Goal: Task Accomplishment & Management: Manage account settings

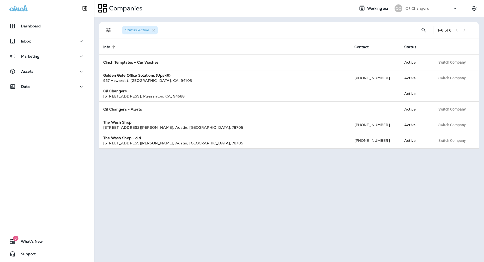
click at [432, 7] on div "Oil Changers" at bounding box center [429, 8] width 47 height 8
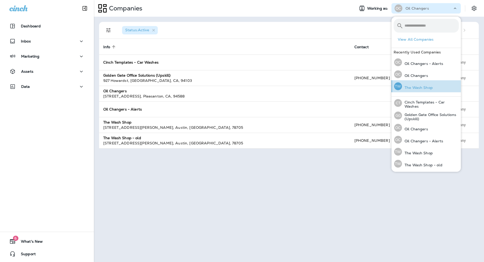
click at [422, 88] on p "The Wash Shop" at bounding box center [417, 88] width 31 height 4
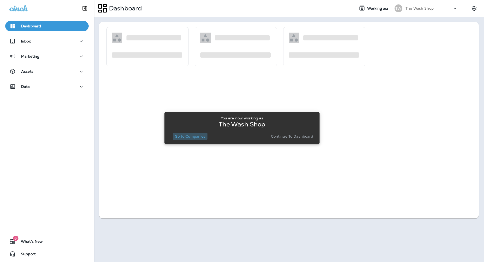
click at [193, 137] on p "Go to Companies" at bounding box center [190, 136] width 31 height 4
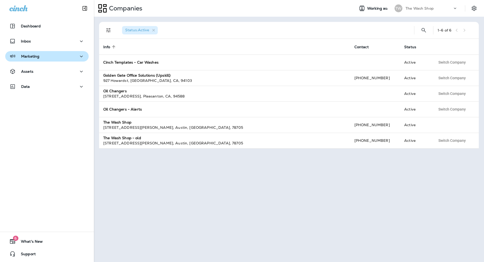
click at [62, 59] on div "Marketing" at bounding box center [46, 56] width 75 height 7
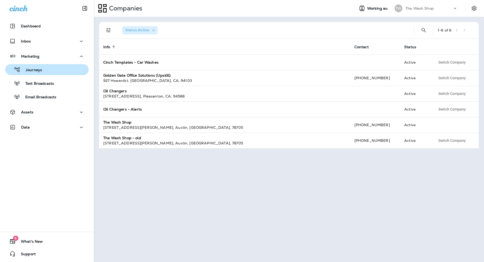
click at [57, 68] on div "Journeys" at bounding box center [46, 70] width 79 height 8
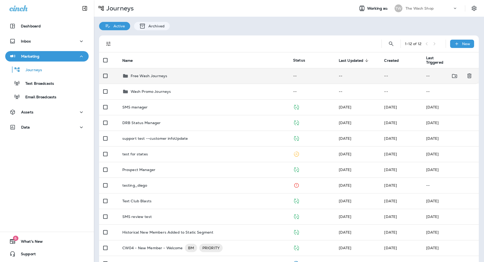
click at [183, 77] on div "Free Wash Journeys" at bounding box center [203, 76] width 163 height 6
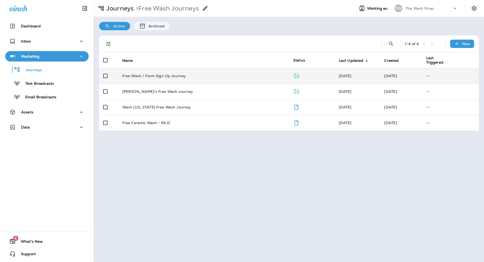
click at [273, 77] on div "Free Wash / Form Sign Up Journey" at bounding box center [203, 76] width 163 height 4
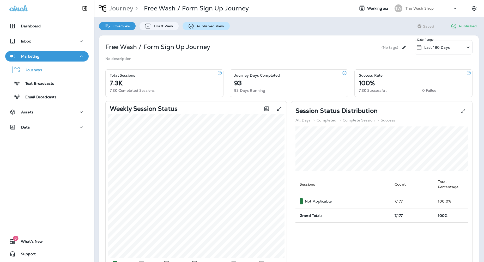
click at [199, 26] on p "Published View" at bounding box center [209, 26] width 30 height 4
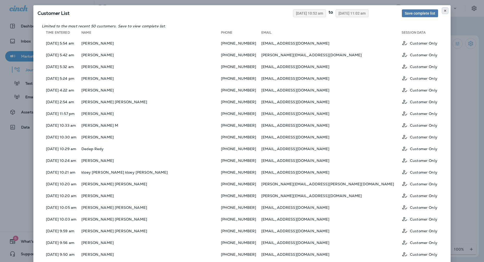
click at [445, 11] on icon at bounding box center [445, 10] width 3 height 3
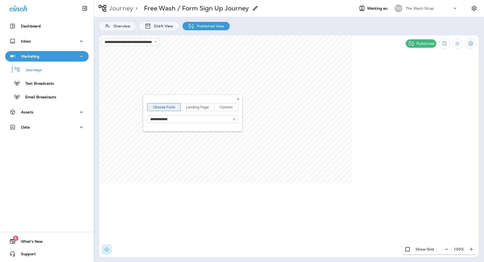
type input "**********"
click at [53, 113] on div "Assets" at bounding box center [46, 112] width 75 height 7
click at [239, 96] on div "**********" at bounding box center [192, 113] width 99 height 37
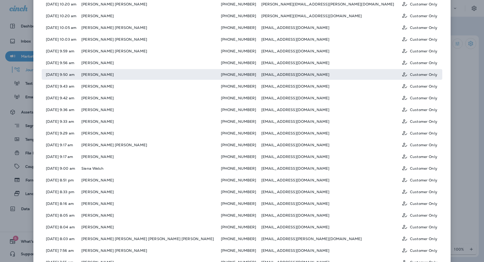
scroll to position [181, 0]
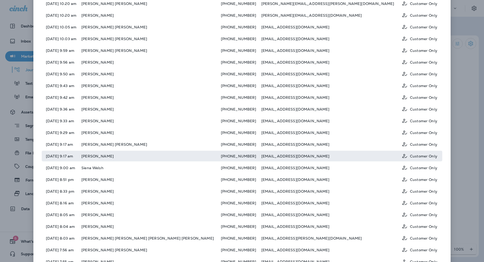
click at [157, 153] on td "[PERSON_NAME]" at bounding box center [150, 156] width 139 height 11
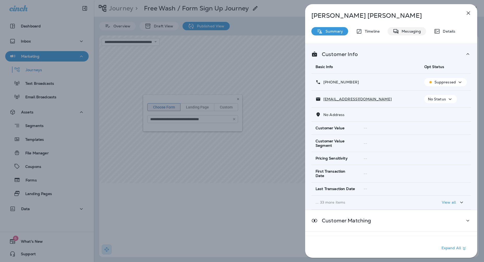
click at [411, 31] on p "Messaging" at bounding box center [410, 31] width 22 height 4
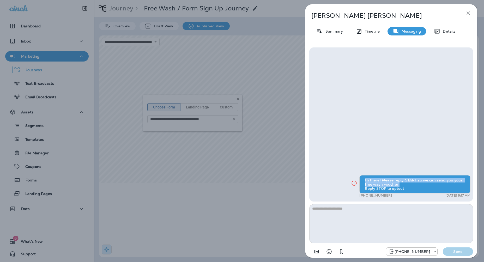
drag, startPoint x: 363, startPoint y: 182, endPoint x: 399, endPoint y: 184, distance: 36.1
click at [399, 184] on div "Hi there! Please reply START so we can send you your free wash voucher. Reply S…" at bounding box center [415, 184] width 111 height 18
click at [365, 38] on div "[PERSON_NAME] Summary Timeline Messaging Details Hi there! Please reply START s…" at bounding box center [391, 132] width 172 height 257
click at [371, 29] on p "Timeline" at bounding box center [370, 31] width 17 height 4
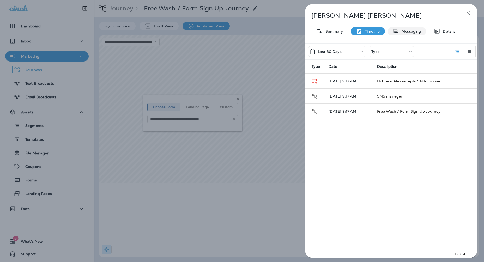
click at [417, 29] on p "Messaging" at bounding box center [410, 31] width 22 height 4
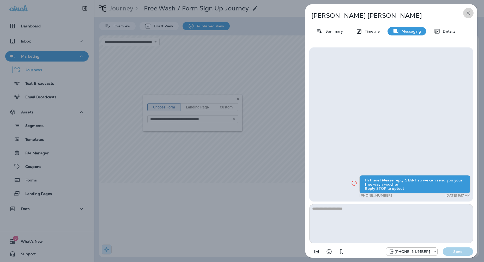
click at [470, 10] on icon "button" at bounding box center [469, 13] width 6 height 6
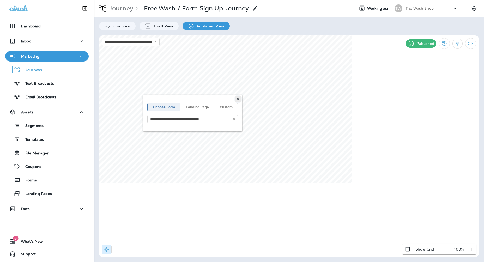
click at [238, 98] on icon at bounding box center [238, 99] width 3 height 3
type input "**********"
click at [238, 100] on icon at bounding box center [238, 99] width 3 height 3
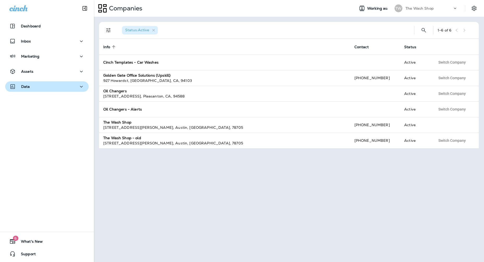
click at [39, 89] on div "Data" at bounding box center [46, 86] width 75 height 7
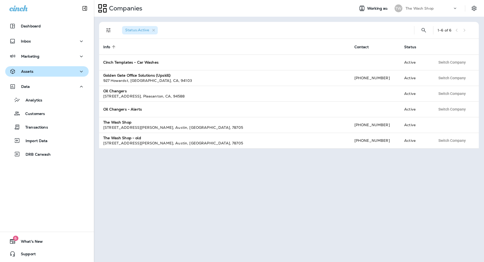
click at [53, 70] on div "Assets" at bounding box center [46, 71] width 75 height 7
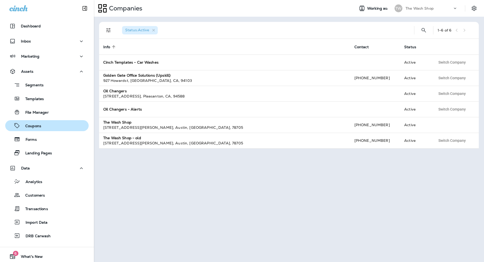
click at [42, 128] on div "Coupons" at bounding box center [46, 126] width 79 height 8
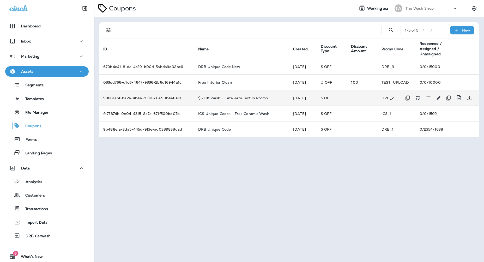
click at [228, 97] on p "$5 Off Wash - Gate Arm Text In Promo" at bounding box center [233, 98] width 70 height 4
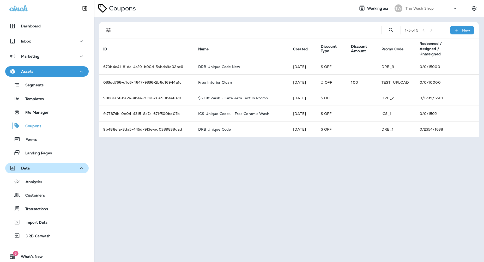
scroll to position [15, 0]
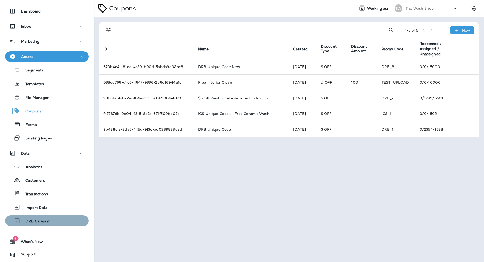
click at [45, 223] on p "DRB Carwash" at bounding box center [35, 221] width 31 height 5
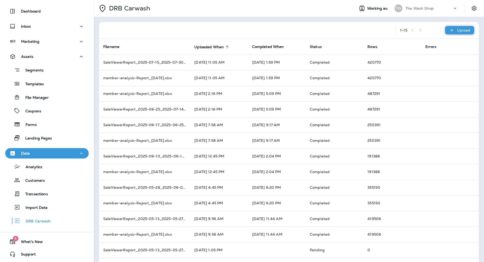
click at [455, 33] on div "Upload" at bounding box center [459, 30] width 29 height 8
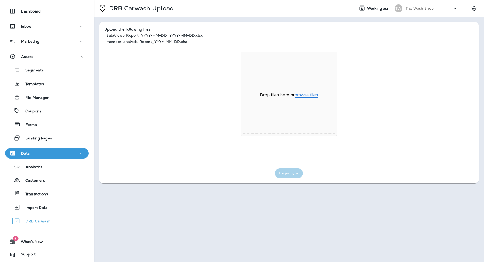
click at [310, 95] on button "browse files" at bounding box center [306, 95] width 23 height 5
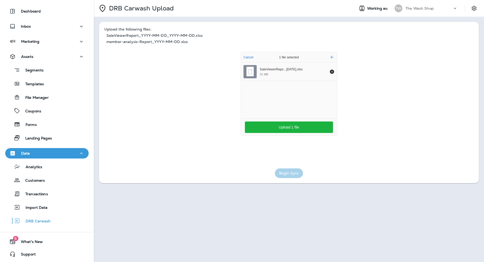
click at [298, 106] on div "SaleViewerRepo...25-09-04.xlsx 31 MB" at bounding box center [289, 89] width 96 height 53
click at [331, 58] on icon "Add more files" at bounding box center [331, 57] width 3 height 4
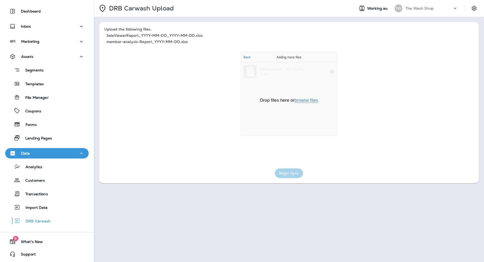
click at [311, 101] on button "browse files" at bounding box center [306, 100] width 23 height 5
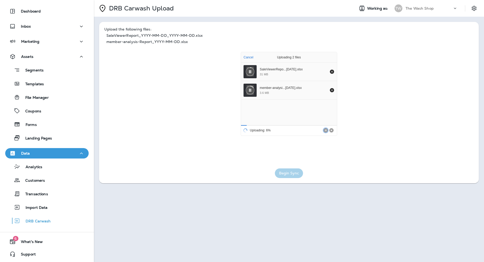
drag, startPoint x: 382, startPoint y: 157, endPoint x: 387, endPoint y: 156, distance: 5.3
click at [387, 156] on div "Drop your files here Cancel Uploading 2 files SaleViewerRepo...25-09-04.xlsx 31…" at bounding box center [288, 103] width 369 height 110
click at [304, 171] on div "Begin Sync" at bounding box center [288, 172] width 369 height 12
click at [295, 172] on button "Begin Sync" at bounding box center [289, 174] width 28 height 10
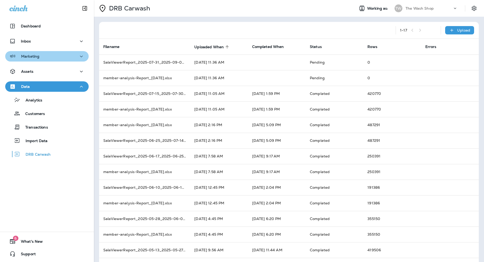
click at [50, 59] on div "Marketing" at bounding box center [46, 56] width 75 height 7
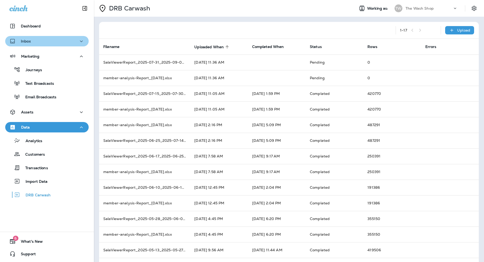
click at [47, 43] on div "Inbox" at bounding box center [46, 41] width 75 height 7
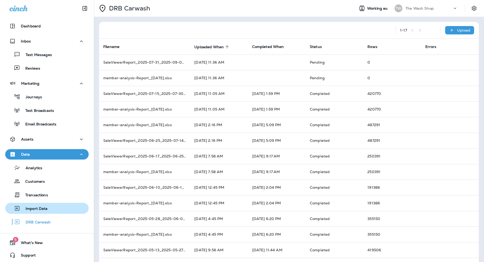
scroll to position [1, 0]
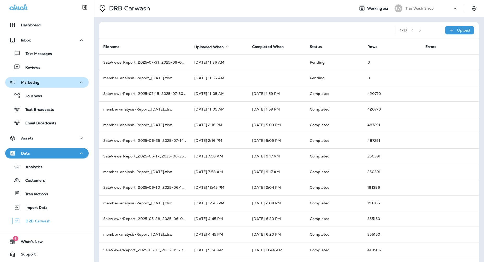
click at [68, 83] on div "Marketing" at bounding box center [46, 82] width 75 height 7
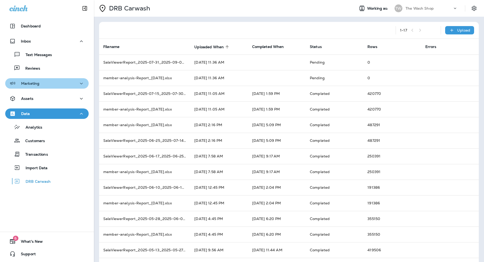
click at [62, 87] on button "Marketing" at bounding box center [46, 83] width 83 height 10
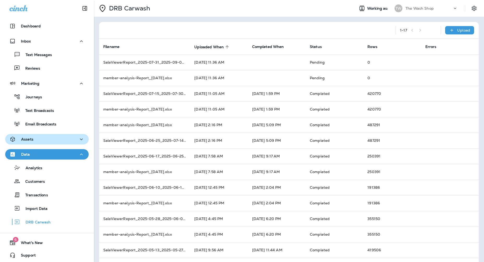
click at [52, 139] on div "Assets" at bounding box center [46, 139] width 75 height 7
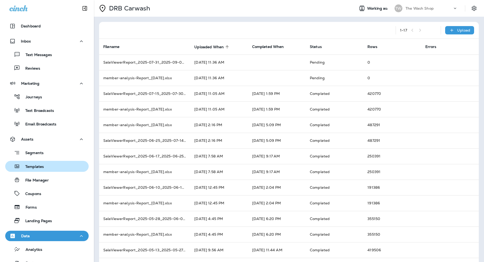
click at [48, 168] on div "Templates" at bounding box center [46, 167] width 79 height 8
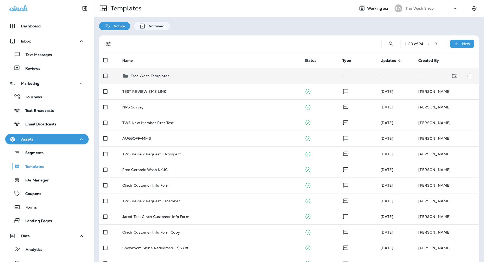
click at [252, 77] on div "Free Wash Templates" at bounding box center [209, 76] width 174 height 6
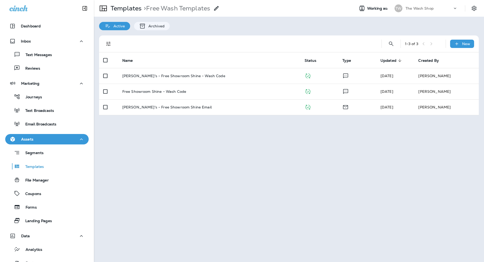
click at [252, 77] on div "Hutch's - Free Showroom Shine - Wash Code" at bounding box center [209, 76] width 174 height 4
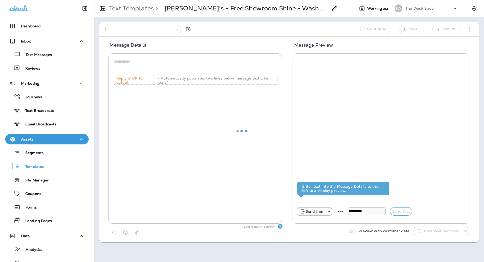
type input "**********"
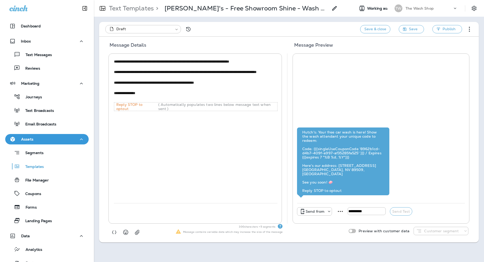
drag, startPoint x: 247, startPoint y: 72, endPoint x: 211, endPoint y: 69, distance: 36.6
click at [211, 69] on textarea "**********" at bounding box center [196, 80] width 164 height 42
click at [218, 70] on textarea "**********" at bounding box center [196, 80] width 164 height 42
drag, startPoint x: 247, startPoint y: 72, endPoint x: 171, endPoint y: 72, distance: 75.1
click at [171, 72] on textarea "**********" at bounding box center [196, 80] width 164 height 42
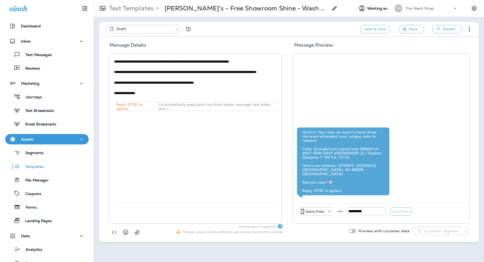
paste textarea
type textarea "**********"
click at [214, 140] on div "**********" at bounding box center [196, 130] width 164 height 145
click at [450, 29] on span "Publish" at bounding box center [449, 29] width 13 height 7
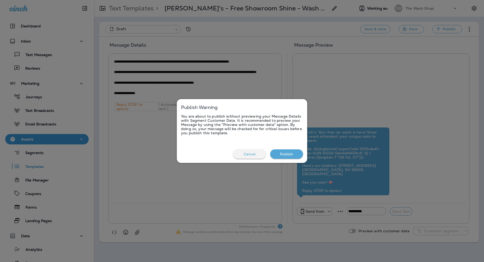
click at [295, 151] on button "Publish" at bounding box center [286, 155] width 33 height 10
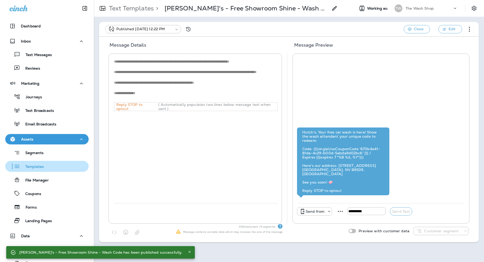
click at [68, 166] on div "Templates" at bounding box center [46, 167] width 79 height 8
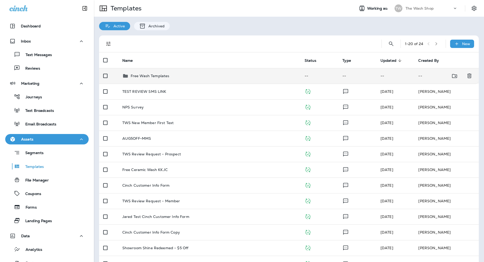
click at [198, 74] on div "Free Wash Templates" at bounding box center [209, 76] width 174 height 6
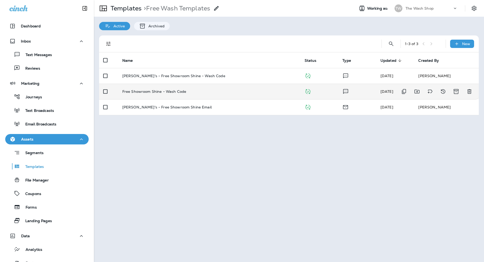
click at [244, 89] on td "Free Showroom Shine - Wash Code" at bounding box center [209, 92] width 182 height 16
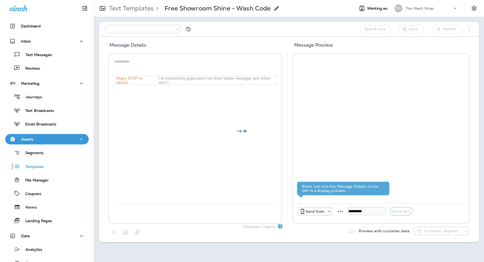
type input "**********"
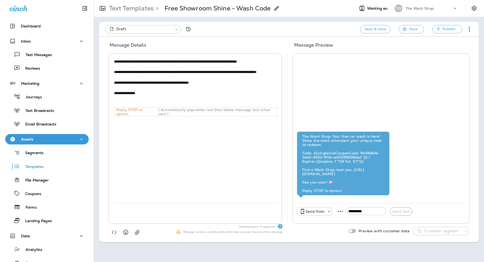
drag, startPoint x: 250, startPoint y: 78, endPoint x: 172, endPoint y: 75, distance: 77.8
click at [172, 75] on textarea "**********" at bounding box center [196, 82] width 164 height 47
paste textarea
type textarea "**********"
click at [440, 31] on button "Publish" at bounding box center [448, 29] width 30 height 8
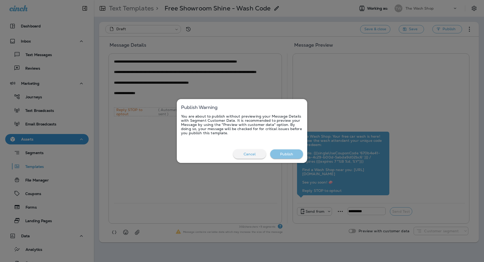
click at [297, 151] on button "Publish" at bounding box center [286, 155] width 33 height 10
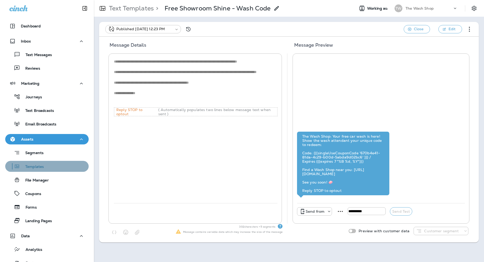
click at [67, 168] on div "Templates" at bounding box center [46, 167] width 79 height 8
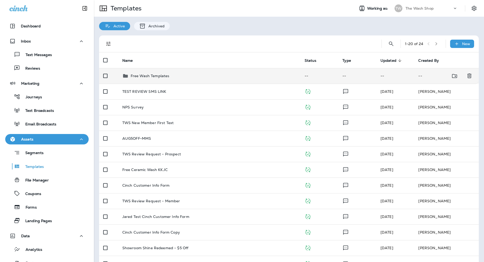
click at [214, 74] on div "Free Wash Templates" at bounding box center [209, 76] width 174 height 6
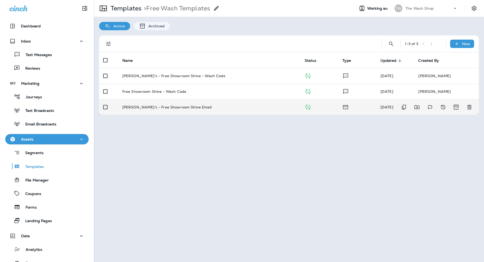
click at [196, 106] on div "Hutch's - Free Showroom Shine Email" at bounding box center [209, 107] width 174 height 4
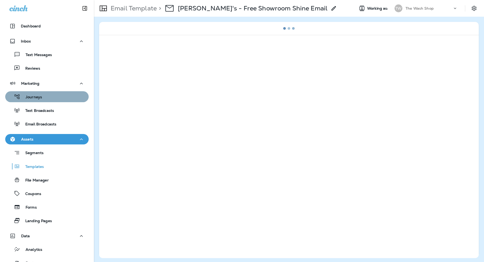
click at [42, 96] on div "Journeys" at bounding box center [46, 97] width 79 height 8
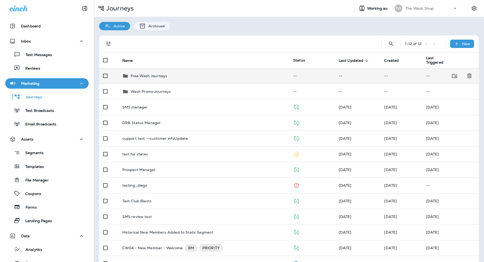
click at [169, 69] on td "Free Wash Journeys" at bounding box center [203, 76] width 171 height 16
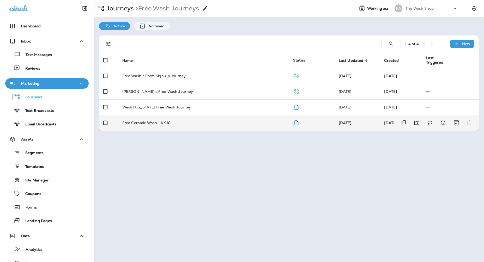
click at [193, 120] on td "Free Ceramic Wash - KKJC" at bounding box center [203, 123] width 171 height 16
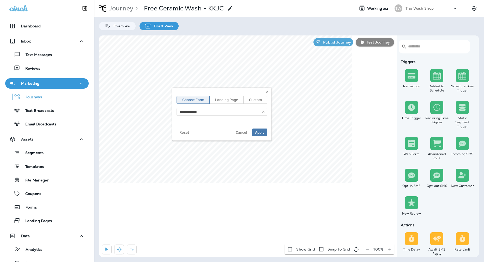
type input "**********"
click at [239, 131] on span "Cancel" at bounding box center [241, 133] width 11 height 4
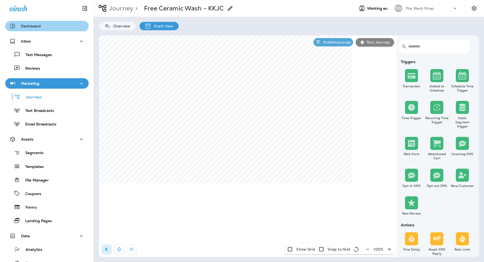
click at [51, 24] on div "Dashboard" at bounding box center [46, 26] width 75 height 6
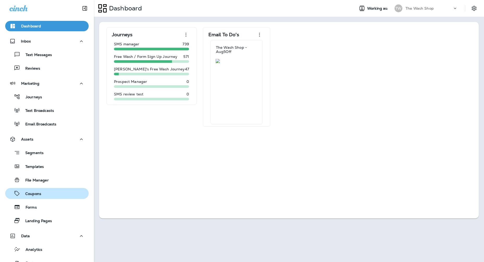
click at [46, 192] on div "Coupons" at bounding box center [46, 194] width 79 height 8
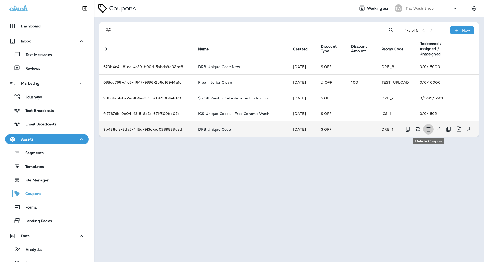
click at [429, 129] on icon "Delete Coupon" at bounding box center [429, 129] width 4 height 4
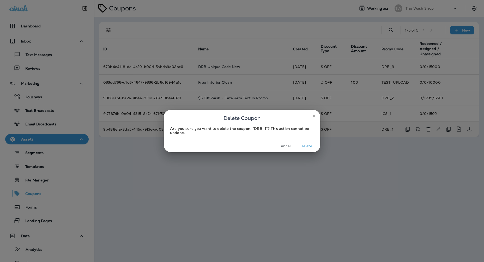
click at [310, 147] on button "Delete" at bounding box center [307, 146] width 20 height 8
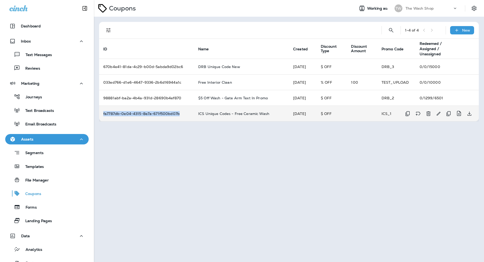
drag, startPoint x: 168, startPoint y: 113, endPoint x: 100, endPoint y: 116, distance: 68.1
click at [100, 116] on td "fa7787db-0e04-4315-8e7a-671f500bd07b" at bounding box center [146, 114] width 95 height 16
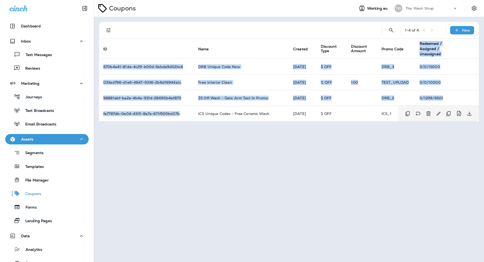
drag, startPoint x: 181, startPoint y: 115, endPoint x: 417, endPoint y: 126, distance: 236.7
click at [417, 126] on div "Coupons Working as: TW The Wash Shop 1 - 4 of 4 New ID Name Created Discount Ty…" at bounding box center [289, 131] width 390 height 262
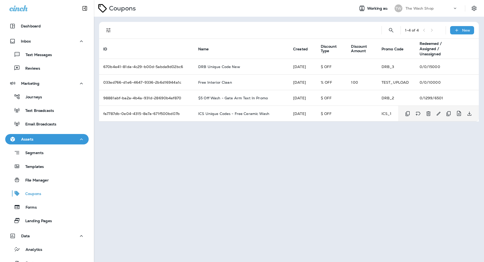
click at [435, 142] on div "Coupons Working as: TW The Wash Shop 1 - 4 of 4 New ID Name Created Discount Ty…" at bounding box center [289, 131] width 390 height 262
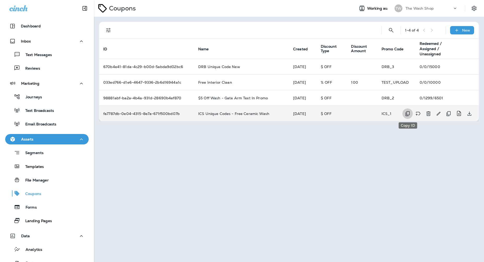
click at [408, 116] on icon "Copy ID" at bounding box center [408, 113] width 4 height 5
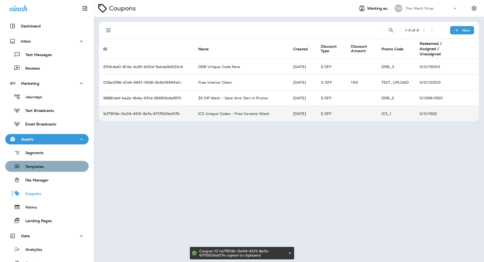
click at [47, 165] on div "Templates" at bounding box center [46, 167] width 79 height 8
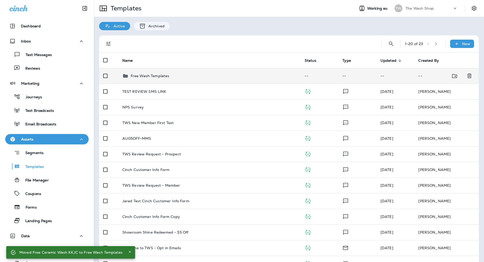
click at [162, 74] on p "Free Wash Templates" at bounding box center [150, 76] width 39 height 4
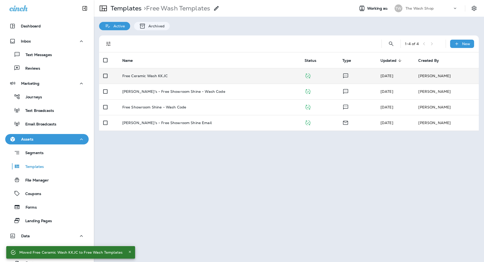
click at [174, 74] on div "Free Ceramic Wash KKJC" at bounding box center [209, 76] width 174 height 4
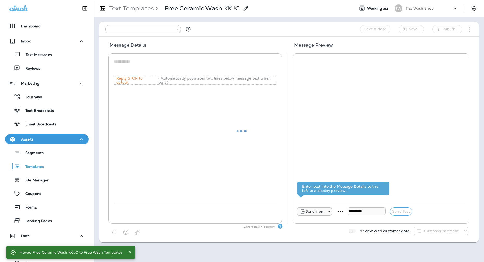
type input "**********"
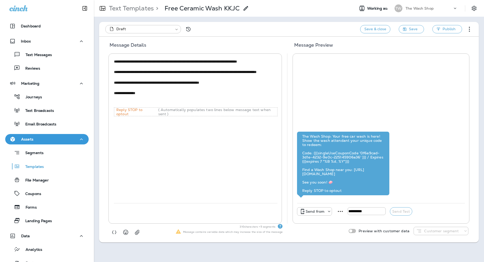
drag, startPoint x: 172, startPoint y: 76, endPoint x: 248, endPoint y: 76, distance: 76.2
click at [248, 76] on textarea "**********" at bounding box center [196, 82] width 164 height 47
paste textarea
type textarea "**********"
click at [440, 28] on use "button" at bounding box center [438, 28] width 3 height 3
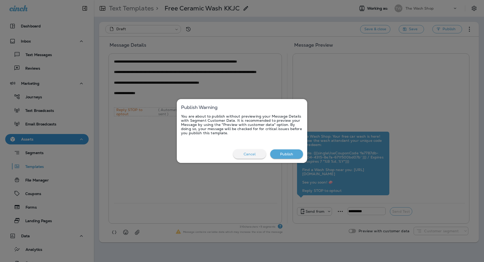
click at [291, 153] on button "Publish" at bounding box center [286, 155] width 33 height 10
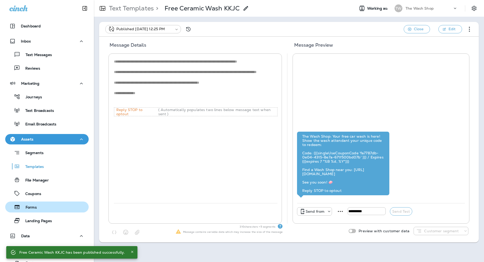
click at [30, 208] on p "Forms" at bounding box center [28, 207] width 16 height 5
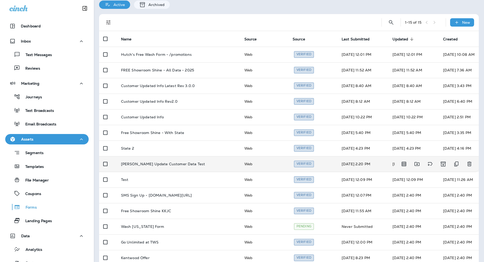
scroll to position [24, 0]
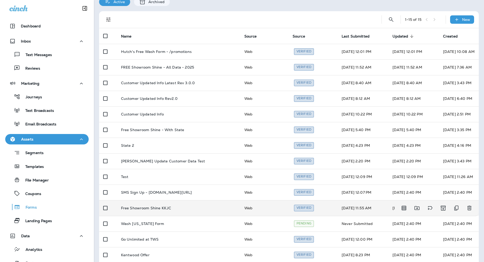
click at [180, 204] on td "Free Showroom Shine KKJC" at bounding box center [178, 208] width 123 height 16
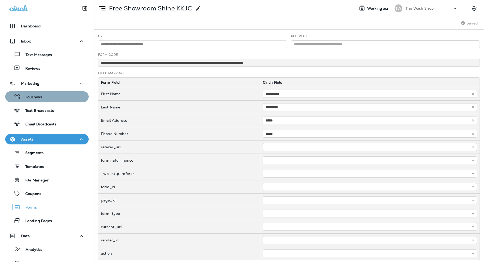
click at [47, 96] on div "Journeys" at bounding box center [46, 97] width 79 height 8
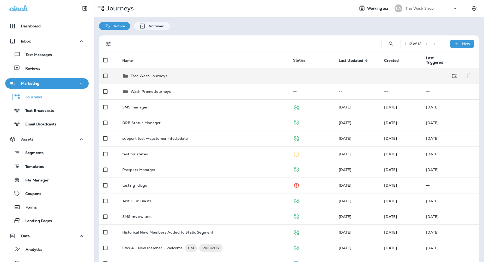
click at [193, 81] on td "Free Wash Journeys" at bounding box center [203, 76] width 171 height 16
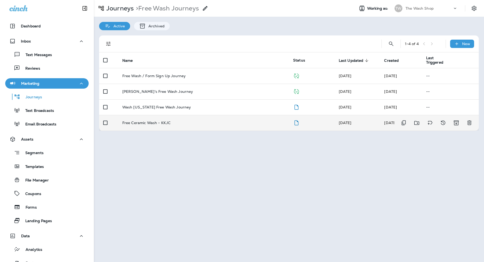
click at [192, 124] on div "Free Ceramic Wash - KKJC" at bounding box center [203, 123] width 163 height 4
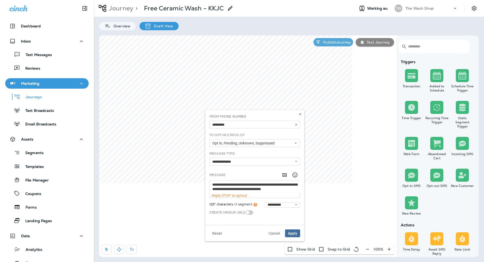
scroll to position [4, 0]
click at [279, 230] on button "Cancel" at bounding box center [274, 234] width 17 height 8
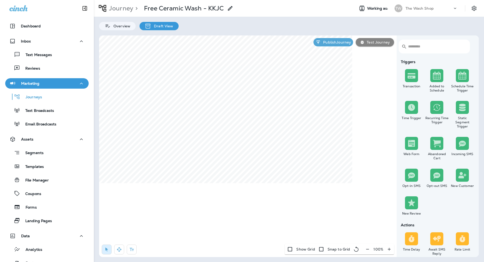
click at [368, 250] on icon "button" at bounding box center [367, 249] width 5 height 5
click at [368, 250] on icon "button" at bounding box center [369, 249] width 5 height 5
click at [218, 67] on label "No" at bounding box center [240, 67] width 65 height 4
click at [265, 83] on button "Apply" at bounding box center [264, 87] width 15 height 8
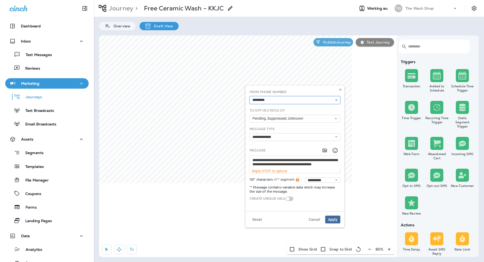
click at [307, 100] on input "text" at bounding box center [295, 100] width 91 height 8
type input "**********"
click at [303, 121] on div "**********" at bounding box center [295, 149] width 95 height 118
click at [303, 121] on button "Pending, Suppressed, Unknown" at bounding box center [295, 119] width 91 height 8
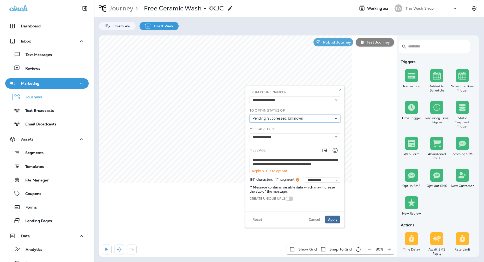
scroll to position [0, 0]
click at [330, 219] on span "Apply" at bounding box center [332, 220] width 9 height 4
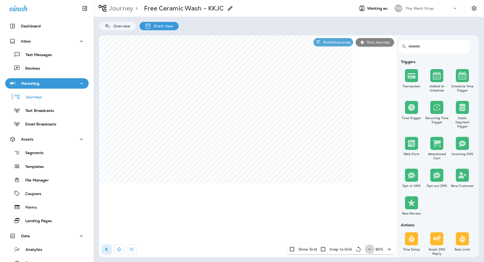
click at [371, 250] on icon "button" at bounding box center [369, 249] width 5 height 5
click at [371, 250] on icon "button" at bounding box center [370, 249] width 5 height 5
click at [174, 91] on label "No" at bounding box center [198, 89] width 65 height 4
click at [223, 110] on span "Apply" at bounding box center [222, 109] width 9 height 4
click at [257, 118] on icon at bounding box center [256, 117] width 3 height 3
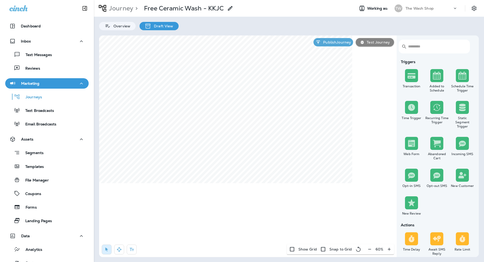
click at [418, 46] on input "text" at bounding box center [436, 47] width 56 height 14
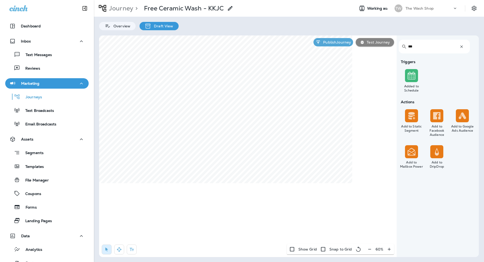
type input "***"
click at [172, 90] on label "No" at bounding box center [198, 89] width 65 height 4
click at [228, 109] on button "Apply" at bounding box center [223, 109] width 15 height 8
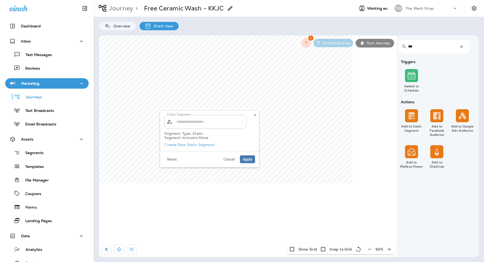
click at [190, 146] on label "Create New Static Segment" at bounding box center [189, 145] width 51 height 4
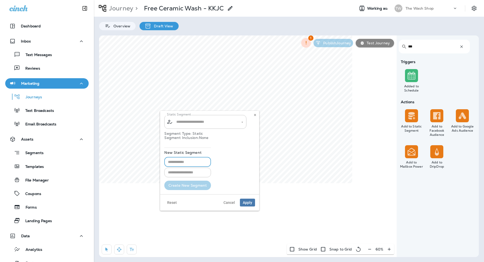
click at [184, 160] on input "text" at bounding box center [187, 162] width 47 height 10
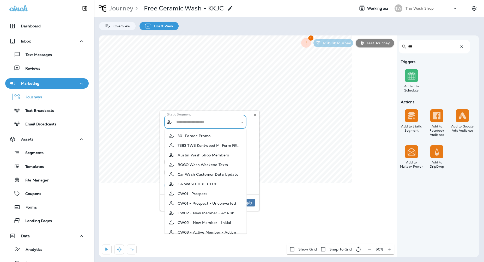
click at [190, 125] on input "text" at bounding box center [205, 121] width 61 height 9
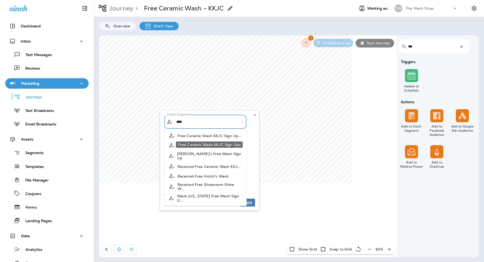
click at [206, 137] on span "Free Ceramic Wash KKJC Sign Up..." at bounding box center [210, 136] width 64 height 4
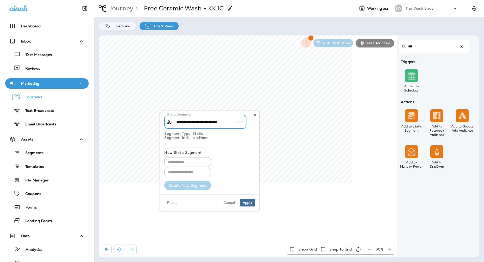
type input "**********"
click at [249, 200] on button "Apply" at bounding box center [247, 203] width 15 height 8
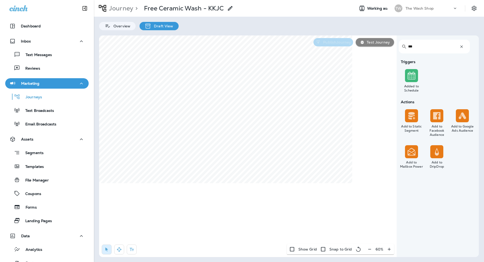
click at [345, 46] on button "Publish Journey" at bounding box center [334, 42] width 40 height 8
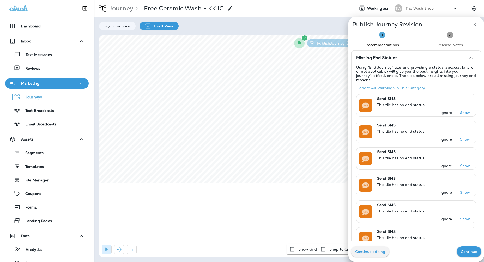
click at [472, 255] on button "Continue" at bounding box center [469, 252] width 25 height 10
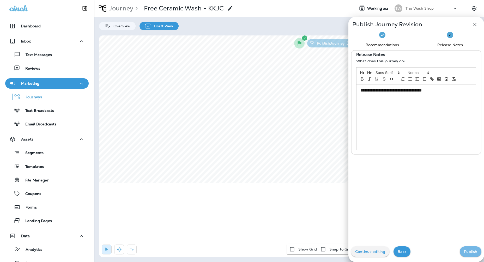
click at [472, 255] on button "Publish" at bounding box center [471, 252] width 22 height 10
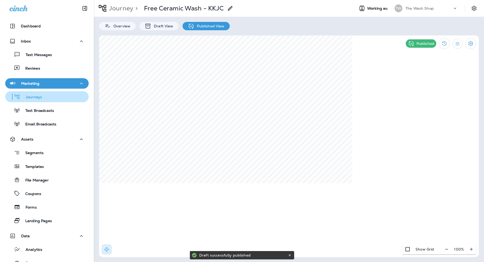
click at [46, 95] on div "Journeys" at bounding box center [46, 97] width 79 height 8
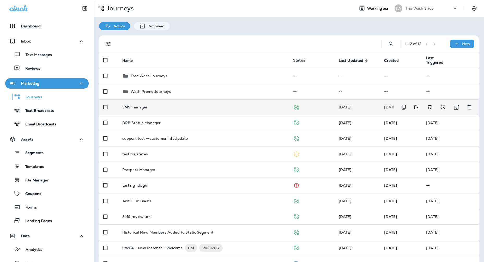
click at [180, 104] on td "SMS manager" at bounding box center [203, 107] width 171 height 16
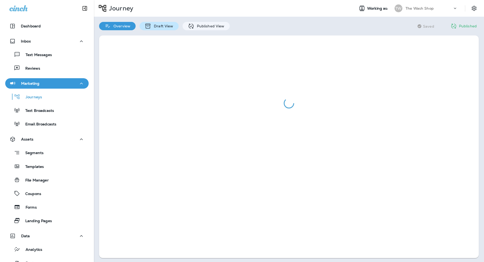
click at [168, 28] on div "Draft View" at bounding box center [159, 26] width 39 height 8
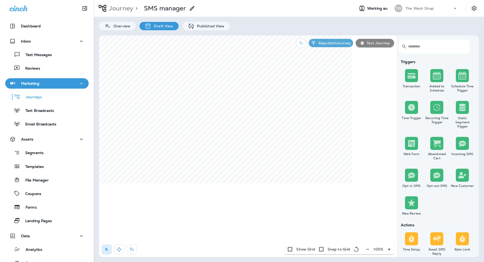
click at [369, 248] on icon "button" at bounding box center [367, 249] width 5 height 5
click at [369, 248] on icon "button" at bounding box center [369, 249] width 5 height 5
click at [369, 248] on icon "button" at bounding box center [370, 249] width 5 height 5
click at [346, 45] on button "Republish Journey" at bounding box center [331, 43] width 44 height 8
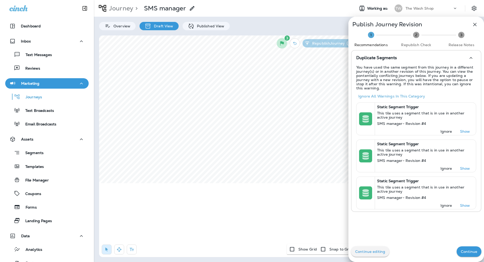
click at [42, 195] on div at bounding box center [242, 131] width 484 height 262
click at [42, 202] on div at bounding box center [242, 131] width 484 height 262
click at [41, 210] on div at bounding box center [242, 131] width 484 height 262
click at [473, 254] on button "Continue" at bounding box center [469, 252] width 25 height 10
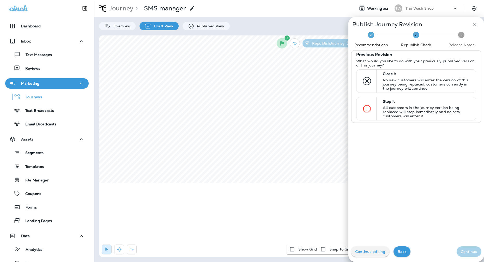
click at [203, 49] on div at bounding box center [242, 131] width 484 height 262
click at [209, 26] on div at bounding box center [242, 131] width 484 height 262
click at [407, 252] on button "Back" at bounding box center [402, 252] width 17 height 10
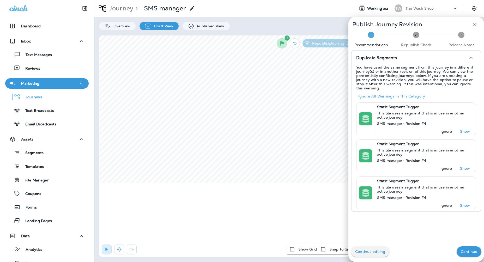
click at [471, 25] on button "button" at bounding box center [475, 24] width 10 height 10
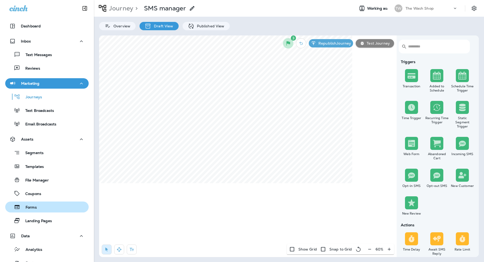
click at [47, 206] on div "Forms" at bounding box center [46, 207] width 79 height 8
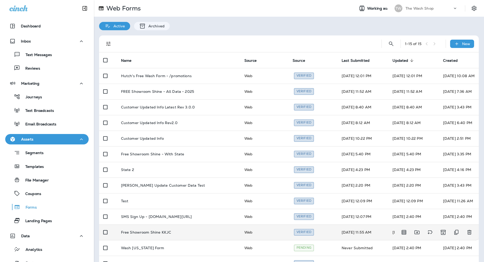
click at [231, 233] on td "Free Showroom Shine KKJC" at bounding box center [178, 233] width 123 height 16
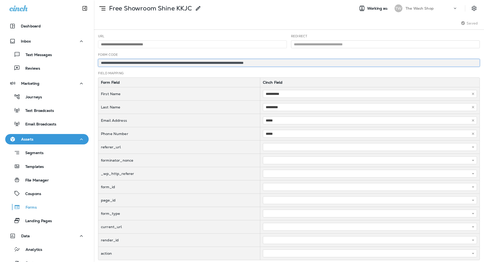
click at [252, 63] on input "**********" at bounding box center [289, 63] width 382 height 8
click at [44, 209] on div "Forms" at bounding box center [46, 207] width 79 height 8
